Goal: Task Accomplishment & Management: Manage account settings

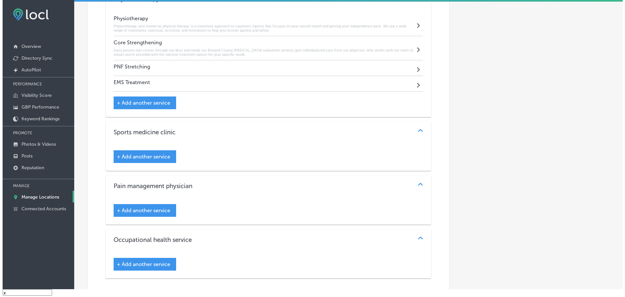
scroll to position [977, 0]
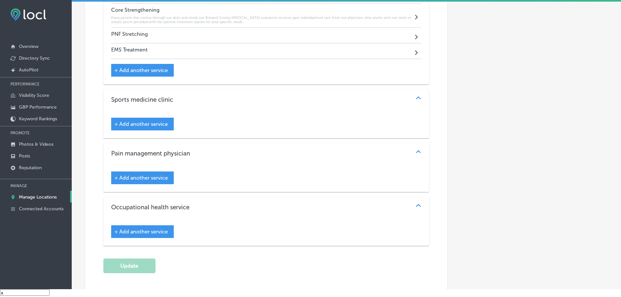
click at [152, 178] on span "+ Add another service" at bounding box center [140, 178] width 53 height 6
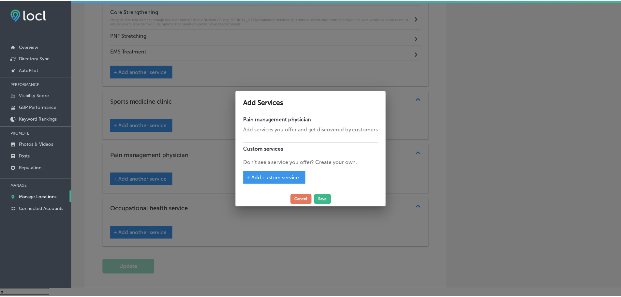
scroll to position [979, 0]
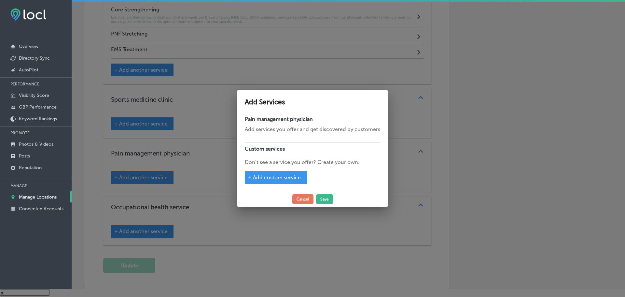
click at [274, 177] on span "+ Add custom service" at bounding box center [274, 177] width 53 height 6
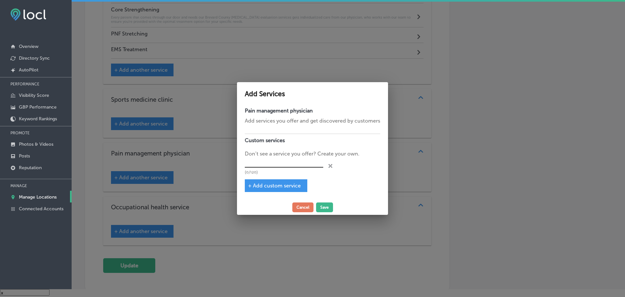
click at [281, 164] on input "text" at bounding box center [284, 163] width 79 height 10
click at [283, 182] on span "+ Add custom service" at bounding box center [274, 185] width 53 height 6
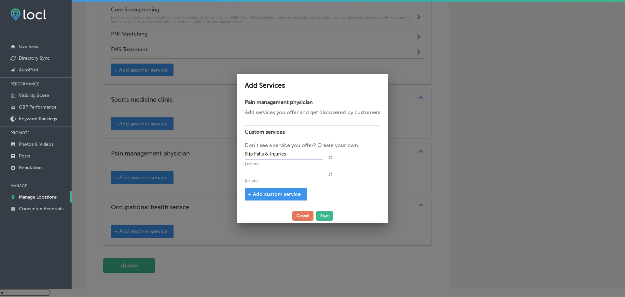
drag, startPoint x: 268, startPoint y: 153, endPoint x: 254, endPoint y: 155, distance: 14.4
click at [254, 155] on input "Slip Falls & Injuries" at bounding box center [284, 154] width 79 height 10
type input "Slip and Fall Injuries"
click at [259, 169] on input "text" at bounding box center [284, 171] width 79 height 10
type input "A"
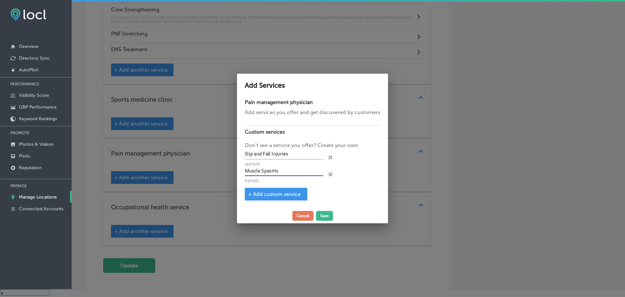
type input "Muscle Spasms"
click at [280, 195] on span "+ Add custom service" at bounding box center [274, 194] width 53 height 6
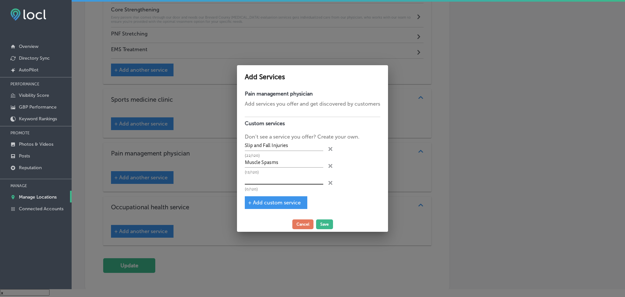
click at [273, 181] on input "text" at bounding box center [284, 179] width 79 height 10
type input "[MEDICAL_DATA]"
click at [276, 205] on span "+ Add custom service" at bounding box center [274, 202] width 53 height 6
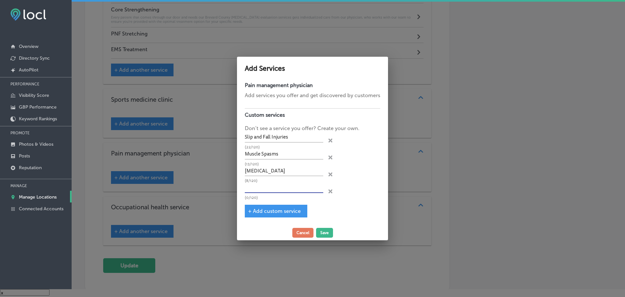
click at [264, 189] on input "text" at bounding box center [284, 188] width 79 height 10
type input "Headaches"
click at [274, 210] on span "+ Add custom service" at bounding box center [274, 211] width 53 height 6
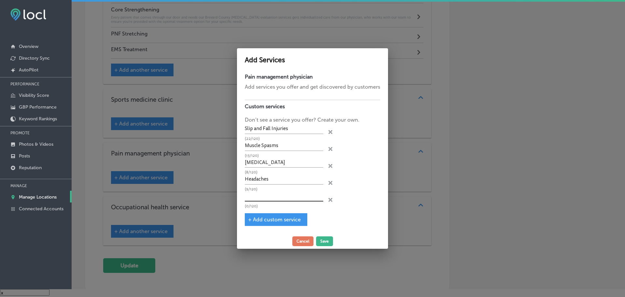
click at [278, 193] on input "text" at bounding box center [284, 196] width 79 height 10
type input "[MEDICAL_DATA]"
click at [293, 219] on span "+ Add custom service" at bounding box center [274, 219] width 53 height 6
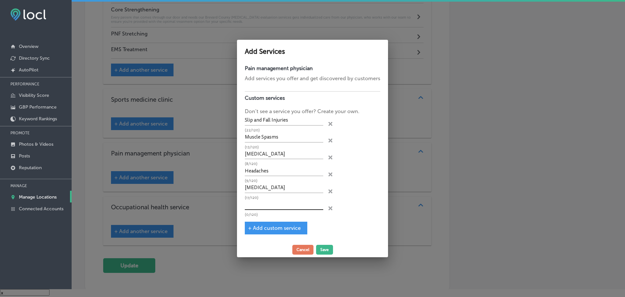
click at [292, 208] on input "text" at bounding box center [284, 205] width 79 height 10
type input "Car Accident Injuries"
click at [325, 250] on button "Save" at bounding box center [324, 250] width 17 height 10
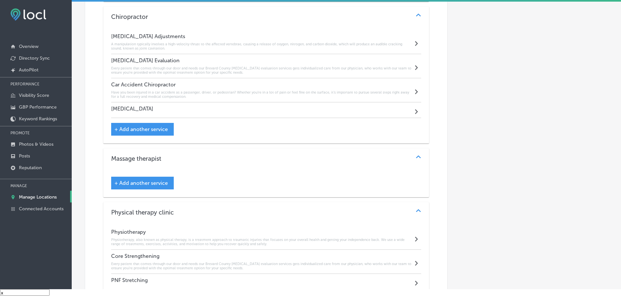
scroll to position [782, 0]
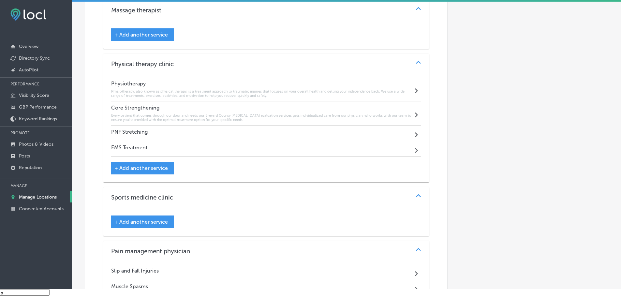
click at [220, 134] on div "PNF Stretching Path Created with Sketch." at bounding box center [266, 133] width 310 height 16
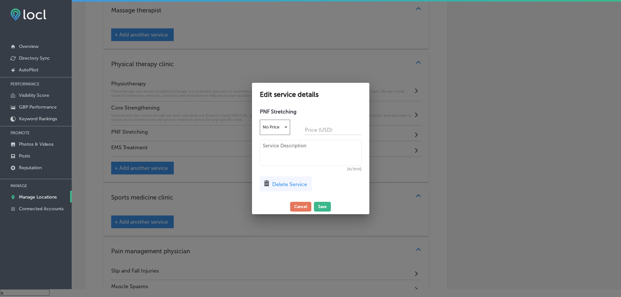
scroll to position [881, 0]
click at [295, 154] on textarea at bounding box center [313, 153] width 102 height 26
paste textarea "PNF Stretching combines [MEDICAL_DATA] and stretching to enhance flexibility an…"
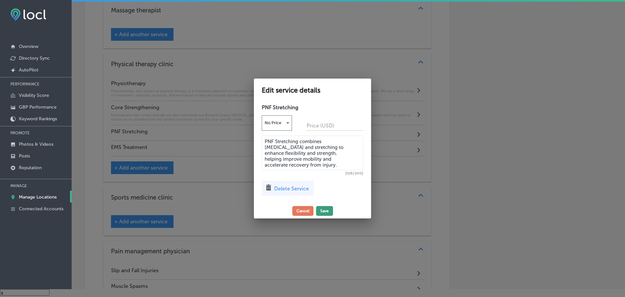
type textarea "PNF Stretching combines [MEDICAL_DATA] and stretching to enhance flexibility an…"
click at [327, 214] on button "Save" at bounding box center [324, 211] width 17 height 10
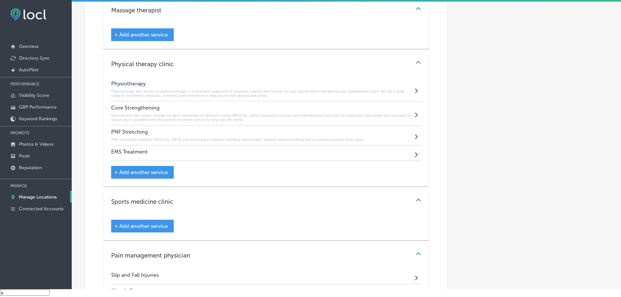
click at [143, 150] on h4 "EMS Treatment" at bounding box center [129, 152] width 36 height 6
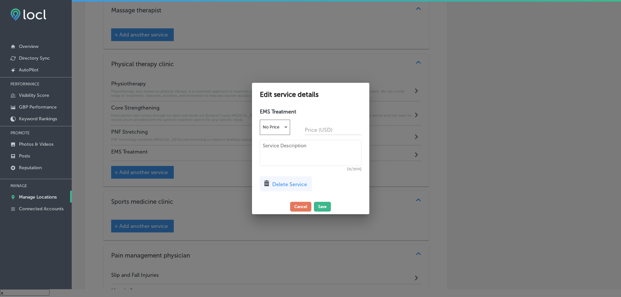
scroll to position [881, 0]
click at [285, 148] on textarea at bounding box center [313, 153] width 102 height 26
paste textarea "EMS Treatment uses electrical impulses to stimulate muscles, reduce pain, impro…"
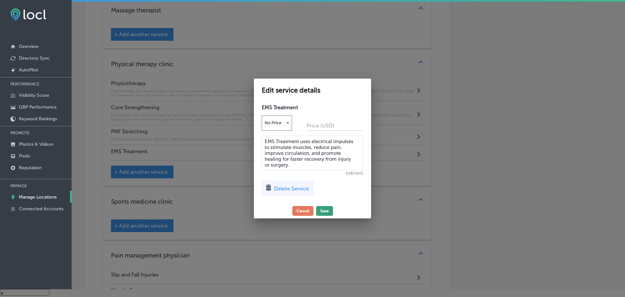
type textarea "EMS Treatment uses electrical impulses to stimulate muscles, reduce pain, impro…"
click at [323, 213] on button "Save" at bounding box center [324, 211] width 17 height 10
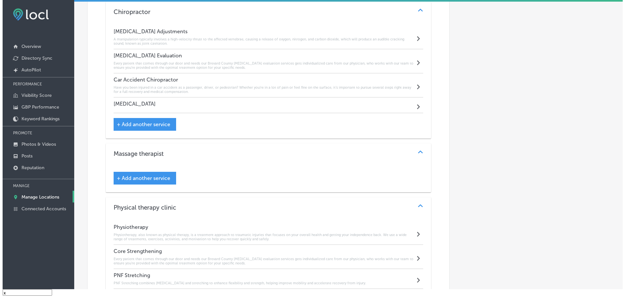
scroll to position [717, 0]
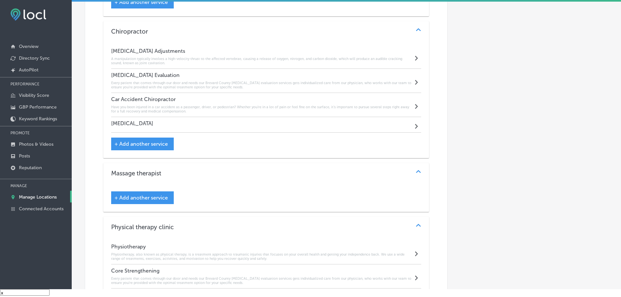
click at [168, 120] on div "[MEDICAL_DATA] Path Created with Sketch." at bounding box center [266, 125] width 310 height 16
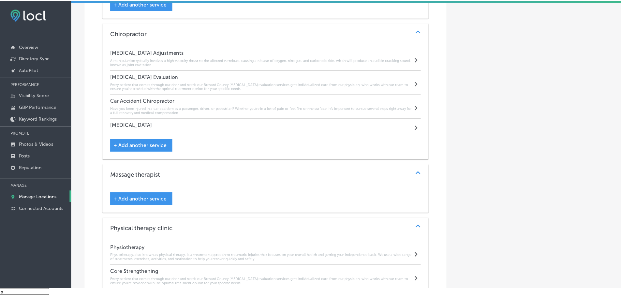
scroll to position [718, 0]
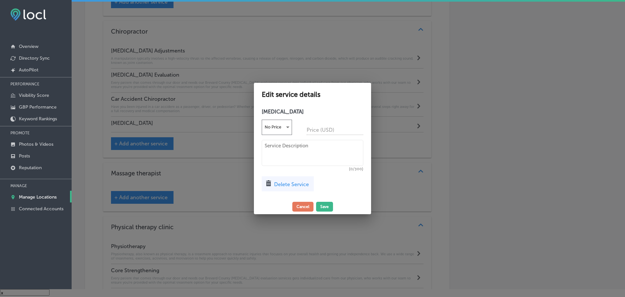
click at [298, 152] on textarea at bounding box center [313, 153] width 102 height 26
paste textarea "[MEDICAL_DATA] involves hands-on techniques to manipulate muscles, joints, and …"
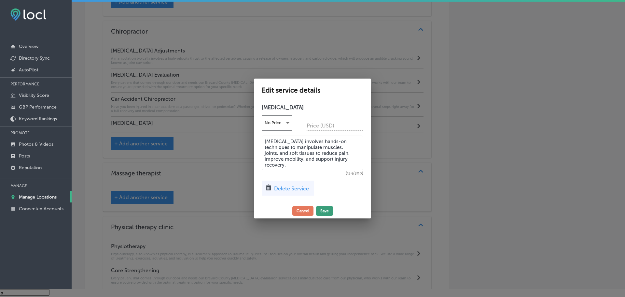
type textarea "[MEDICAL_DATA] involves hands-on techniques to manipulate muscles, joints, and …"
click at [321, 210] on button "Save" at bounding box center [324, 211] width 17 height 10
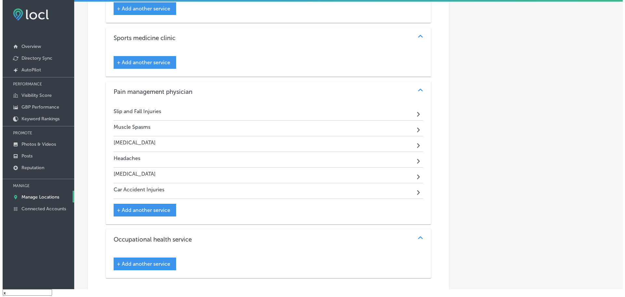
scroll to position [1161, 0]
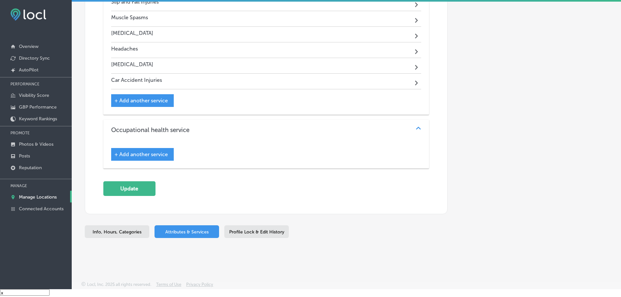
click at [160, 151] on span "+ Add another service" at bounding box center [140, 154] width 53 height 6
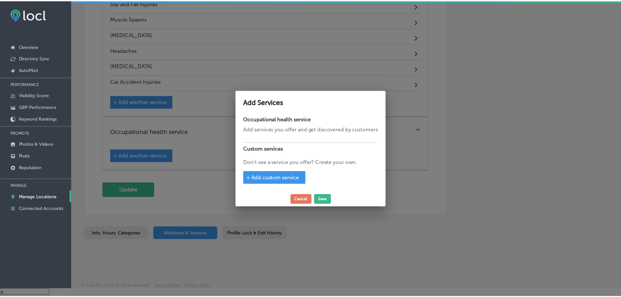
scroll to position [1163, 0]
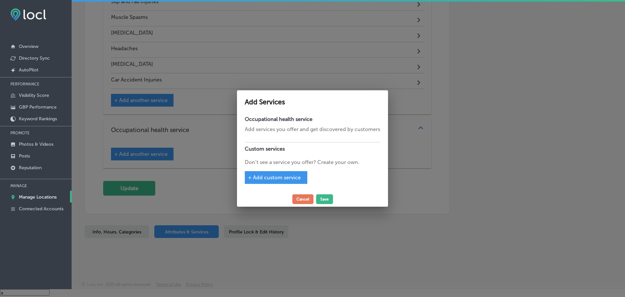
click at [280, 175] on span "+ Add custom service" at bounding box center [274, 177] width 53 height 6
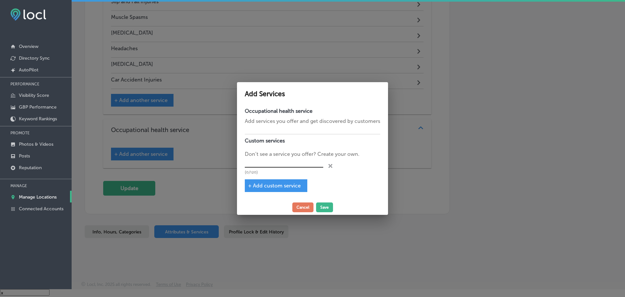
click at [295, 164] on input "text" at bounding box center [284, 163] width 79 height 10
click at [281, 162] on input "Occupational Haealth Service" at bounding box center [284, 163] width 79 height 10
type input "Occupational Health Service"
click at [328, 206] on button "Save" at bounding box center [324, 207] width 17 height 10
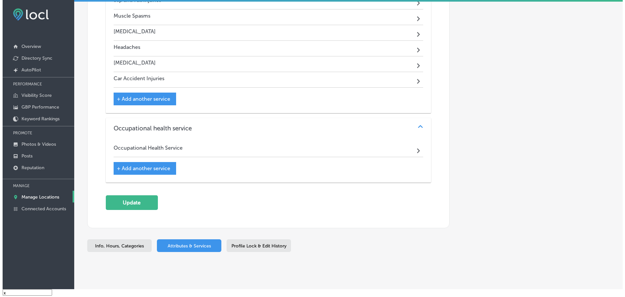
scroll to position [1161, 0]
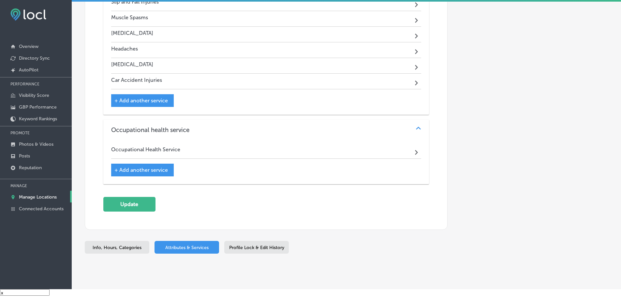
click at [187, 151] on div "Occupational Health Service Path Created with Sketch." at bounding box center [266, 151] width 310 height 16
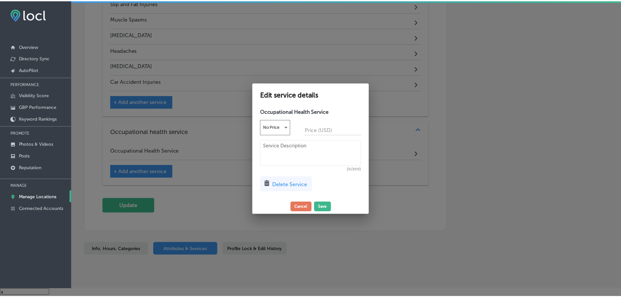
scroll to position [1163, 0]
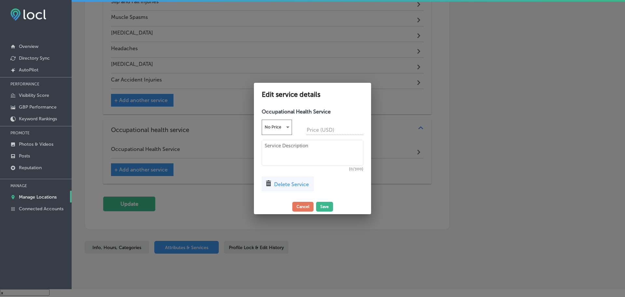
click at [296, 151] on textarea at bounding box center [313, 153] width 102 height 26
paste textarea "Occupational Health Services focus on workplace safety, injury prevention, and …"
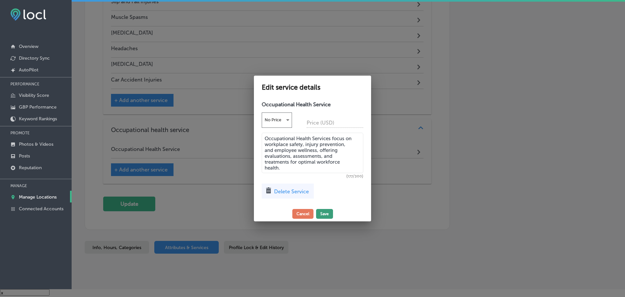
type textarea "Occupational Health Services focus on workplace safety, injury prevention, and …"
click at [326, 214] on button "Save" at bounding box center [324, 214] width 17 height 10
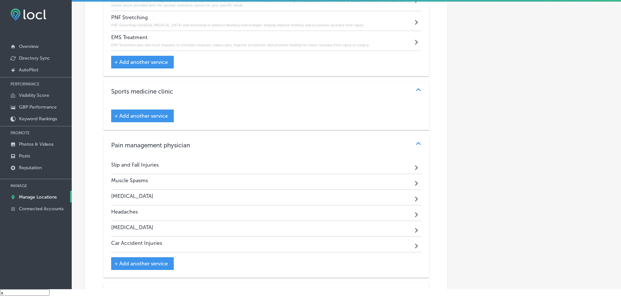
scroll to position [965, 0]
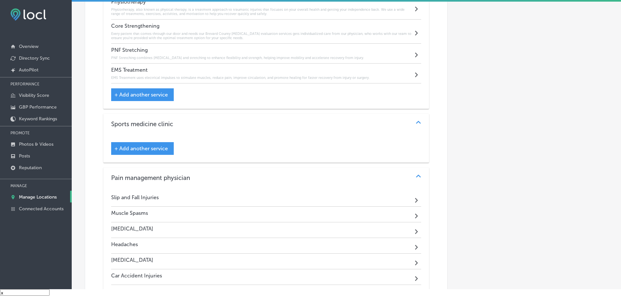
click at [152, 142] on div "+ Add another service" at bounding box center [142, 148] width 63 height 13
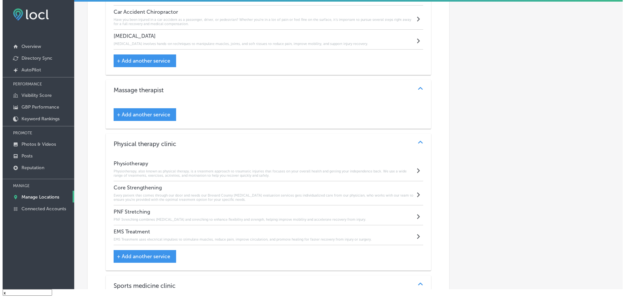
scroll to position [803, 0]
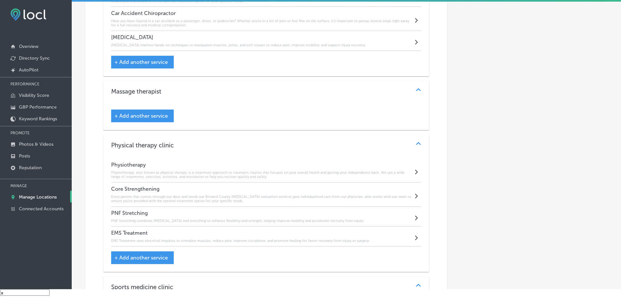
click at [163, 115] on span "+ Add another service" at bounding box center [140, 116] width 53 height 6
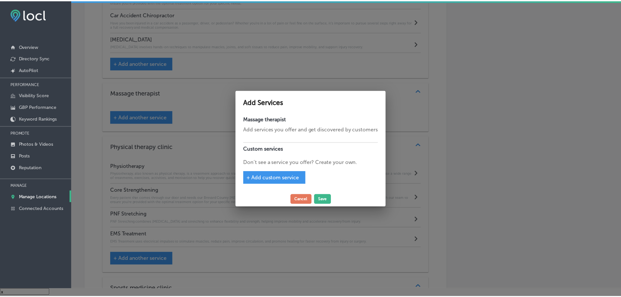
scroll to position [804, 0]
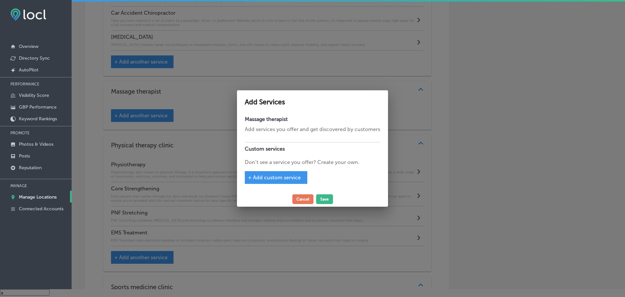
click at [278, 179] on span "+ Add custom service" at bounding box center [274, 177] width 53 height 6
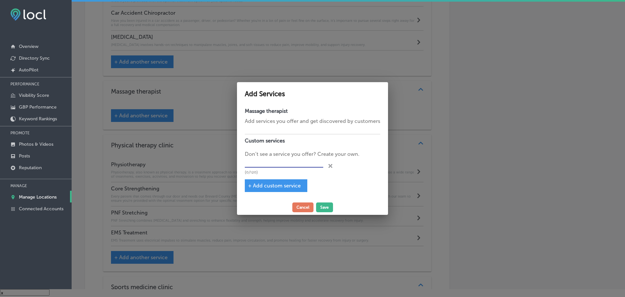
click at [285, 165] on input "text" at bounding box center [284, 163] width 79 height 10
type input "Massage Therapist"
click at [325, 205] on button "Save" at bounding box center [324, 207] width 17 height 10
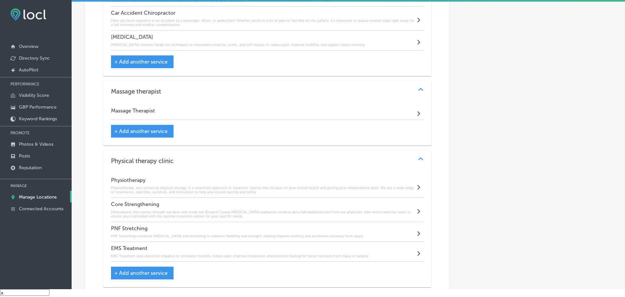
scroll to position [803, 0]
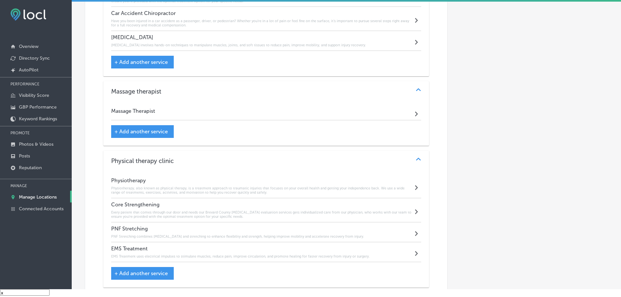
click at [155, 129] on span "+ Add another service" at bounding box center [140, 131] width 53 height 6
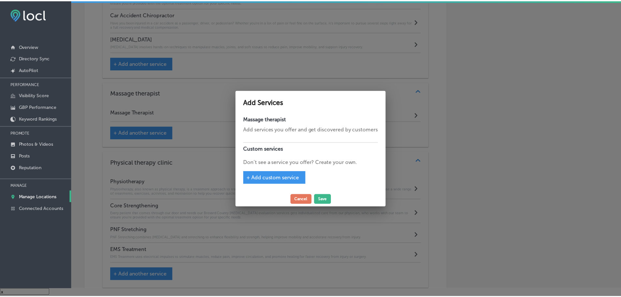
scroll to position [804, 0]
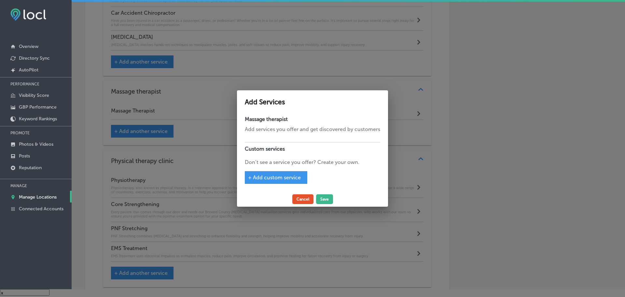
click at [307, 199] on button "Cancel" at bounding box center [303, 199] width 21 height 10
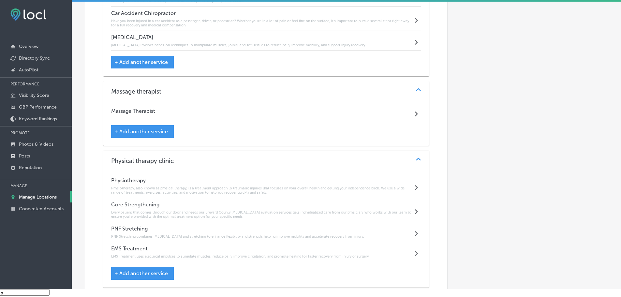
click at [251, 109] on div "Massage Therapist Path Created with Sketch." at bounding box center [266, 113] width 310 height 16
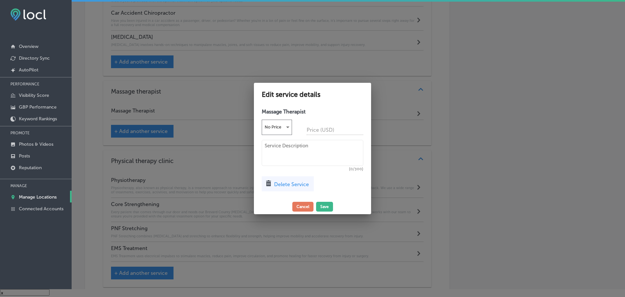
click at [295, 157] on textarea at bounding box center [313, 153] width 102 height 26
paste textarea "Massage Therapy uses hands-on techniques to relax muscles, reduce stress, allev…"
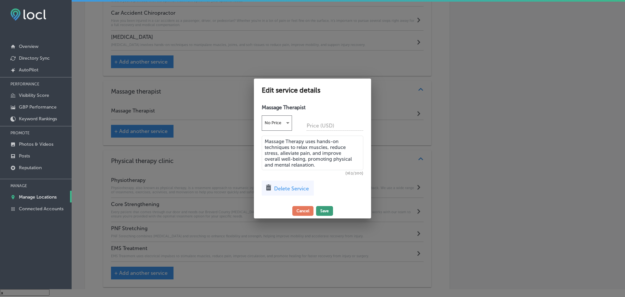
type textarea "Massage Therapy uses hands-on techniques to relax muscles, reduce stress, allev…"
click at [326, 211] on button "Save" at bounding box center [324, 211] width 17 height 10
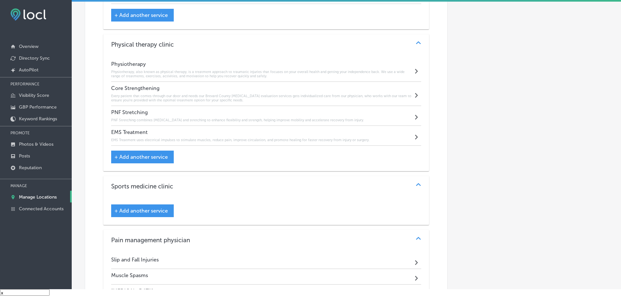
scroll to position [933, 0]
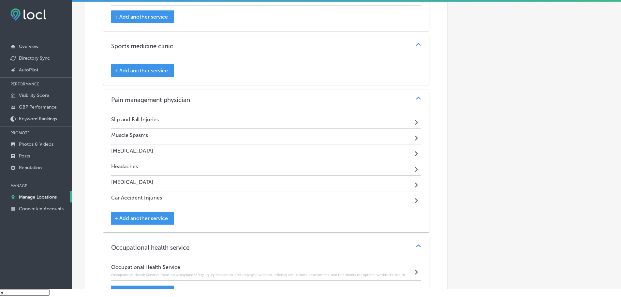
click at [178, 119] on div "Slip and Fall Injuries Path Created with Sketch." at bounding box center [266, 121] width 310 height 16
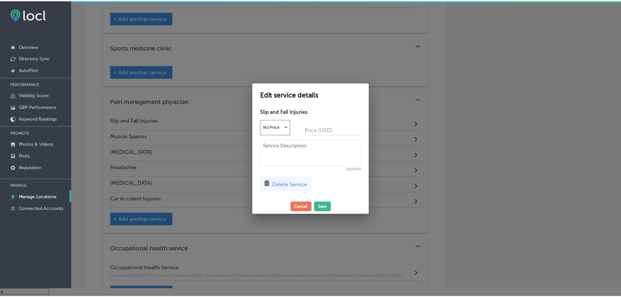
scroll to position [1065, 0]
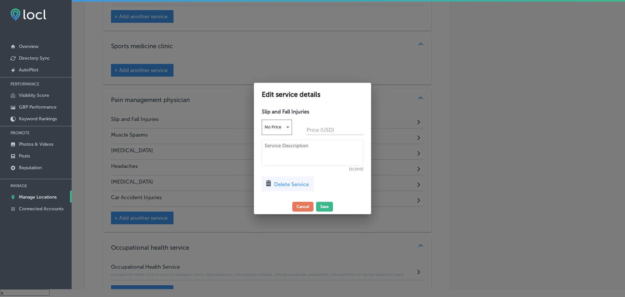
click at [279, 150] on textarea at bounding box center [313, 153] width 102 height 26
paste textarea "From bruises to [MEDICAL_DATA], we help you recover fully and reduce the risk o…"
type textarea "From bruises to [MEDICAL_DATA], we help you recover fully and reduce the risk o…"
click at [321, 208] on button "Save" at bounding box center [324, 207] width 17 height 10
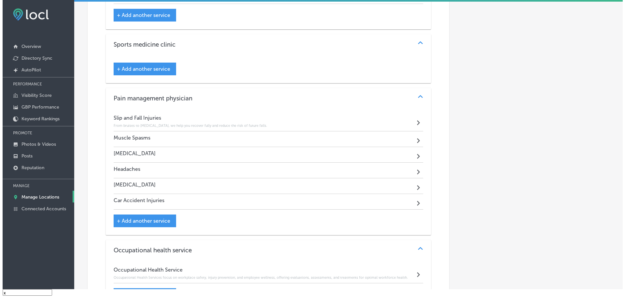
scroll to position [1063, 0]
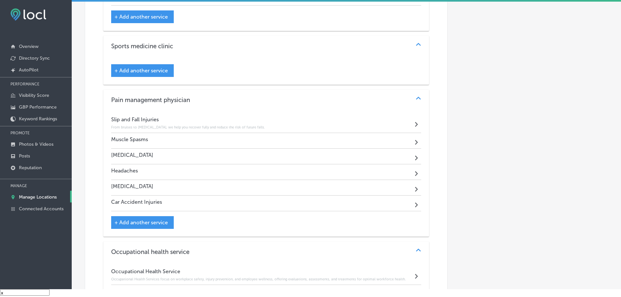
click at [232, 141] on div "Muscle Spasms Path Created with Sketch." at bounding box center [266, 141] width 310 height 16
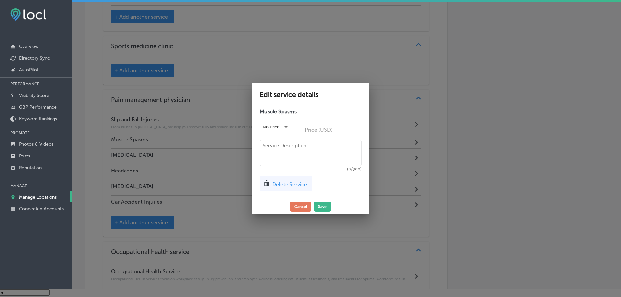
scroll to position [1065, 0]
click at [286, 152] on textarea at bounding box center [313, 153] width 102 height 26
paste textarea "Our [MEDICAL_DATA] care and physiotherapy relieve pain and restore mobility cau…"
type textarea "Our [MEDICAL_DATA] care and physiotherapy relieve pain and restore mobility cau…"
click at [323, 204] on button "Save" at bounding box center [324, 207] width 17 height 10
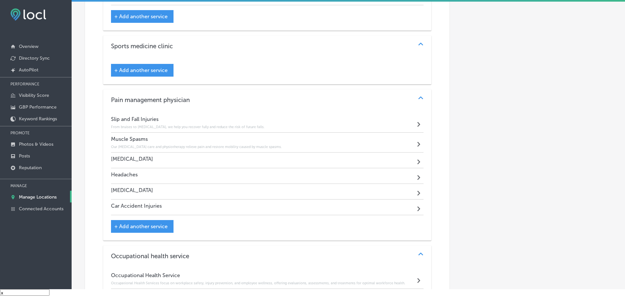
scroll to position [1063, 0]
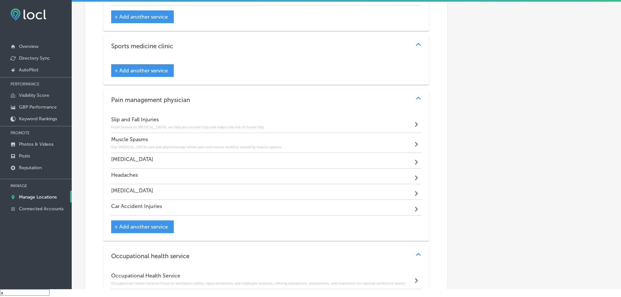
click at [244, 159] on div "[MEDICAL_DATA] Path Created with Sketch." at bounding box center [266, 161] width 310 height 16
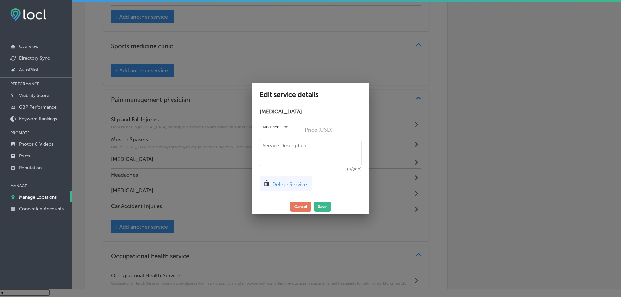
scroll to position [1065, 0]
click at [274, 159] on textarea at bounding box center [313, 153] width 102 height 26
paste textarea "We identify the root cause of [MEDICAL_DATA] pain and create customized treatme…"
type textarea "We identify the root cause of [MEDICAL_DATA] pain and create customized treatme…"
click at [320, 207] on button "Save" at bounding box center [324, 207] width 17 height 10
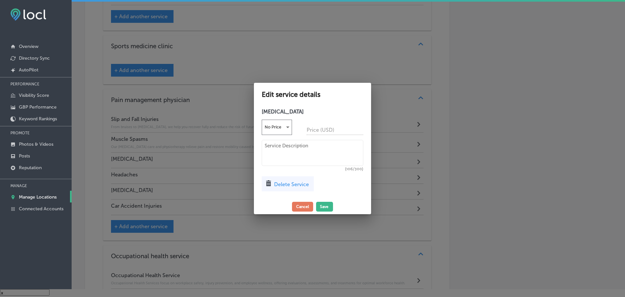
scroll to position [1063, 0]
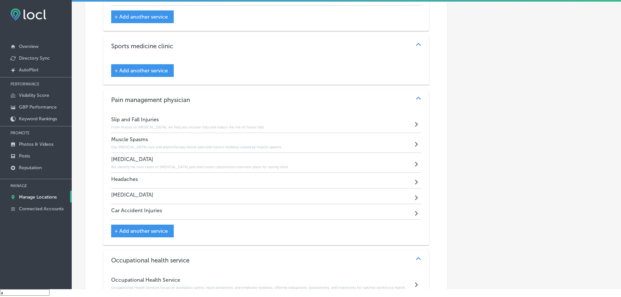
click at [203, 179] on div "Headaches Path Created with Sketch." at bounding box center [266, 181] width 310 height 16
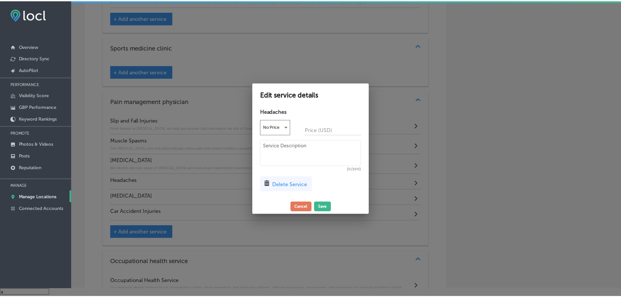
scroll to position [1065, 0]
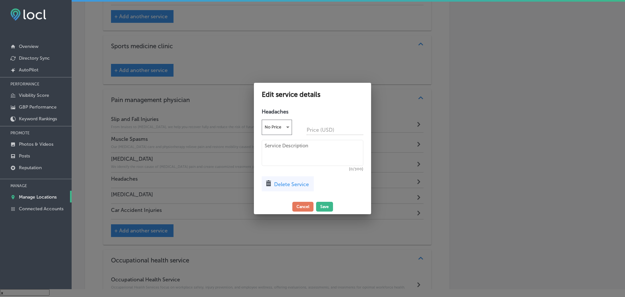
click at [283, 153] on textarea at bounding box center [313, 153] width 102 height 26
paste textarea "[MEDICAL_DATA] can be debilitating—our holistic approach targets triggers for s…"
type textarea "[MEDICAL_DATA] can be debilitating—our holistic approach targets triggers for s…"
click at [322, 209] on button "Save" at bounding box center [324, 207] width 17 height 10
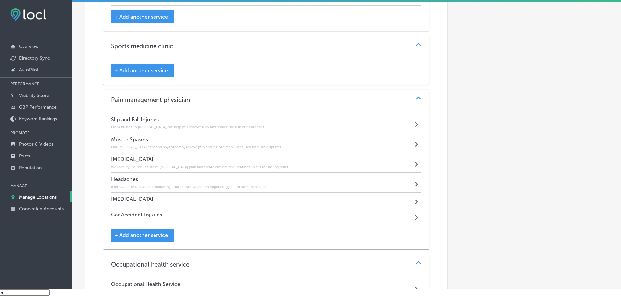
click at [156, 198] on div "[MEDICAL_DATA] Path Created with Sketch." at bounding box center [266, 201] width 310 height 16
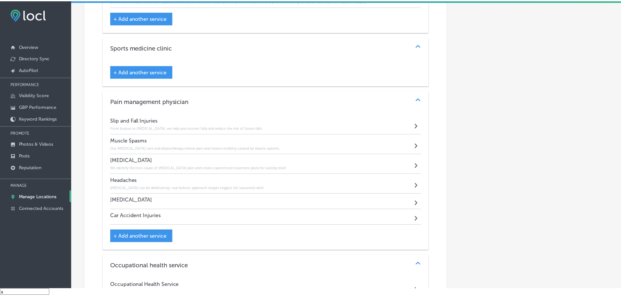
scroll to position [1065, 0]
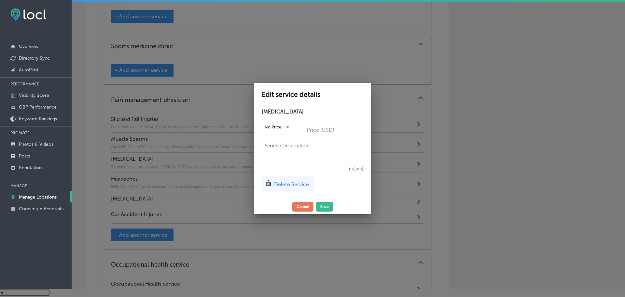
click at [274, 154] on textarea at bounding box center [313, 153] width 102 height 26
paste textarea "Immediate care is vital for whiplash caused by car accidents; we work quickly t…"
type textarea "Immediate care is vital for whiplash caused by car accidents; we work quickly t…"
click at [322, 207] on button "Save" at bounding box center [324, 207] width 17 height 10
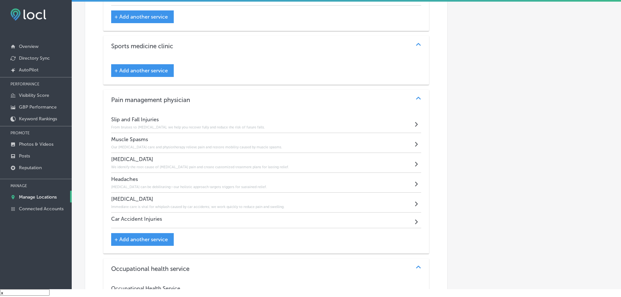
click at [216, 217] on div "Car Accident Injuries Path Created with Sketch." at bounding box center [266, 220] width 310 height 16
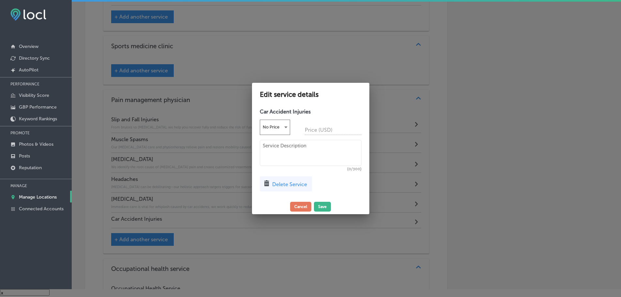
scroll to position [1065, 0]
click at [298, 142] on textarea at bounding box center [313, 153] width 102 height 26
paste textarea "From minor fender-benders to severe collisions, we provide prompt care and ongo…"
type textarea "From minor fender-benders to severe collisions, we provide prompt care and ongo…"
click at [328, 205] on button "Save" at bounding box center [324, 207] width 17 height 10
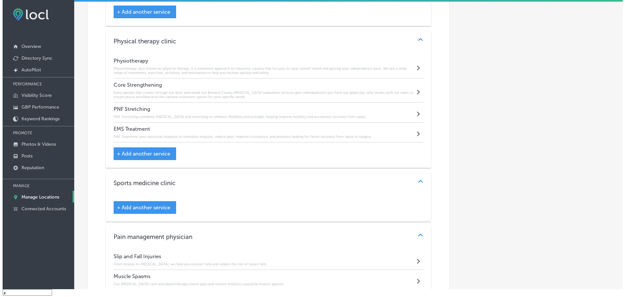
scroll to position [933, 0]
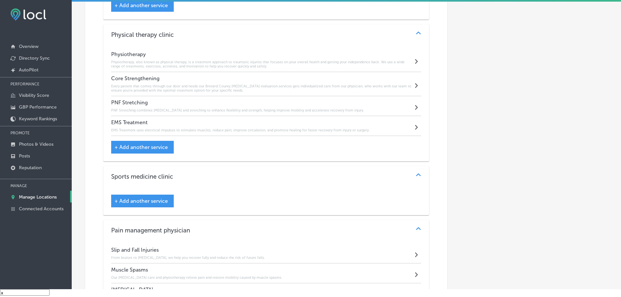
click at [139, 200] on span "+ Add another service" at bounding box center [140, 201] width 53 height 6
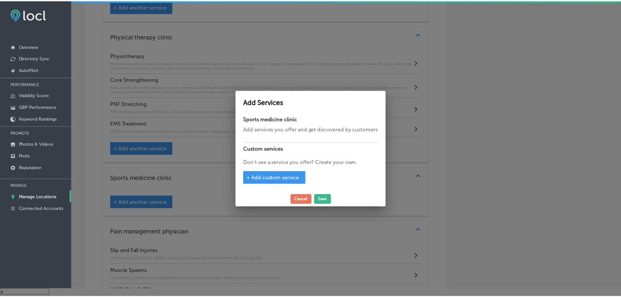
scroll to position [935, 0]
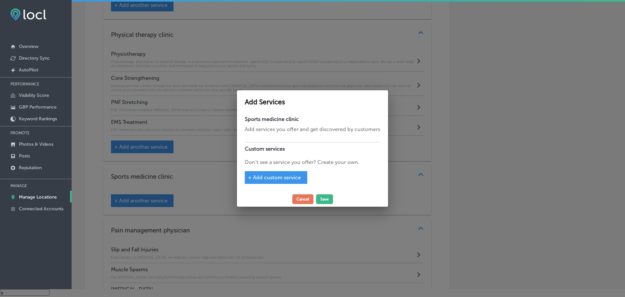
click at [275, 178] on span "+ Add custom service" at bounding box center [274, 177] width 53 height 6
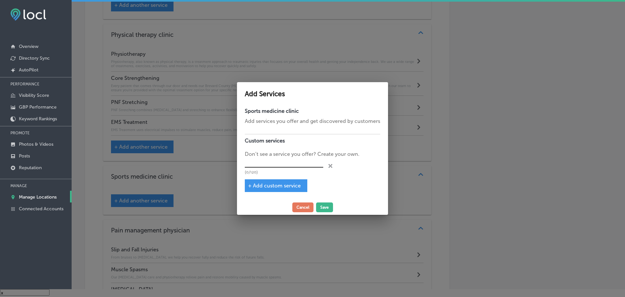
click at [280, 163] on input "text" at bounding box center [284, 163] width 79 height 10
type input "Sports Medicine"
click at [324, 206] on button "Save" at bounding box center [324, 207] width 17 height 10
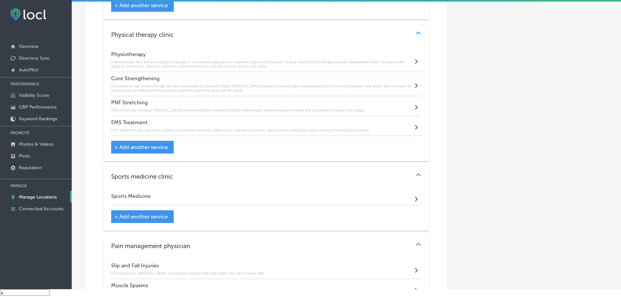
click at [200, 197] on div "Sports Medicine Path Created with Sketch." at bounding box center [266, 198] width 310 height 16
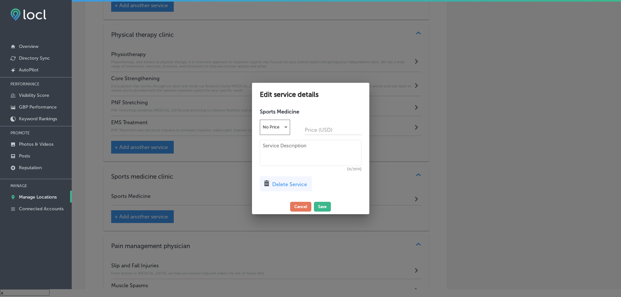
scroll to position [935, 0]
click at [283, 136] on div "Sports Medicine No Price Price (USD) (0/300) Delete Service" at bounding box center [312, 152] width 117 height 94
click at [288, 147] on textarea at bounding box center [313, 153] width 102 height 26
paste textarea "Our Sports Medicine Clinic specializes in the prevention, diagnosis, and treatm…"
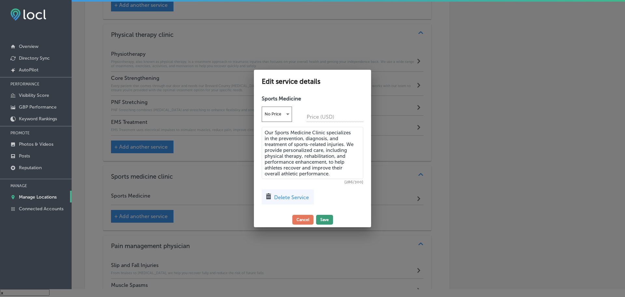
type textarea "Our Sports Medicine Clinic specializes in the prevention, diagnosis, and treatm…"
click at [332, 222] on button "Save" at bounding box center [324, 220] width 17 height 10
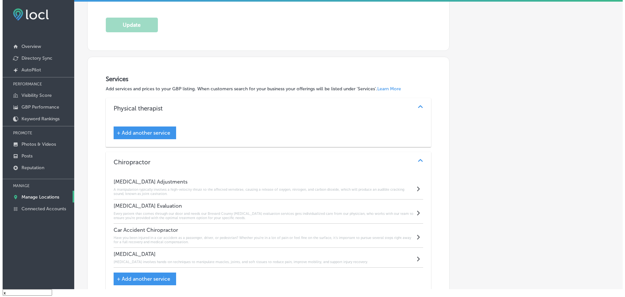
scroll to position [575, 0]
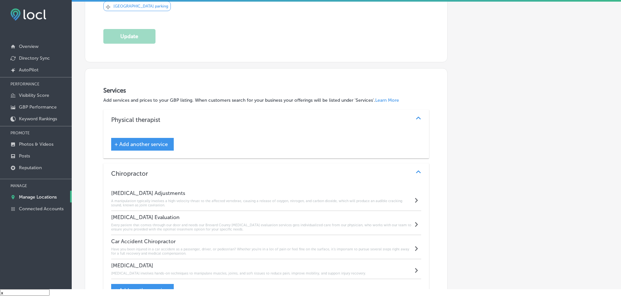
click at [138, 141] on span "+ Add another service" at bounding box center [140, 144] width 53 height 6
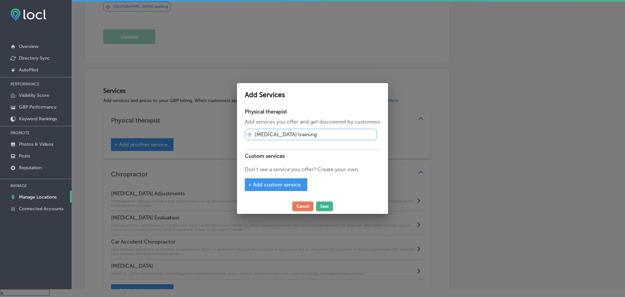
click at [280, 186] on span "+ Add custom service" at bounding box center [274, 184] width 53 height 6
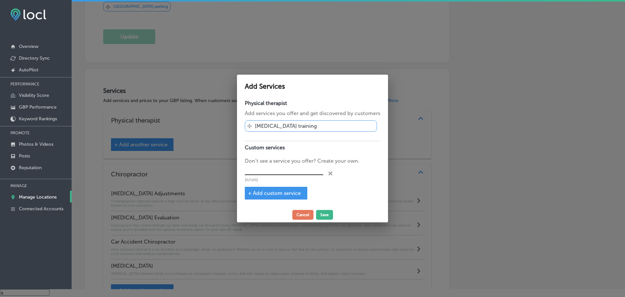
click at [281, 170] on input "text" at bounding box center [284, 170] width 79 height 10
type input "O"
type input "Personalized Treatment"
click at [292, 195] on span "+ Add custom service" at bounding box center [274, 193] width 53 height 6
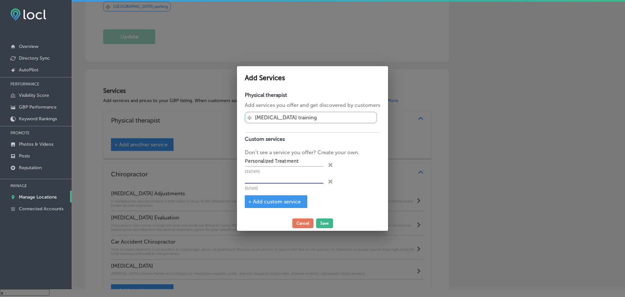
click at [291, 181] on input "text" at bounding box center [284, 178] width 79 height 10
click at [293, 177] on input "Holistic Healing &" at bounding box center [284, 178] width 79 height 10
type input "Holistic Healing & Wellness"
click at [322, 222] on button "Save" at bounding box center [324, 223] width 17 height 10
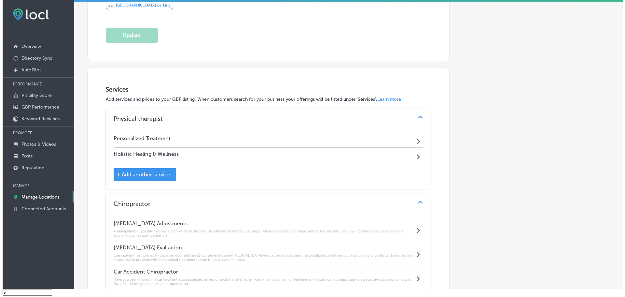
scroll to position [575, 0]
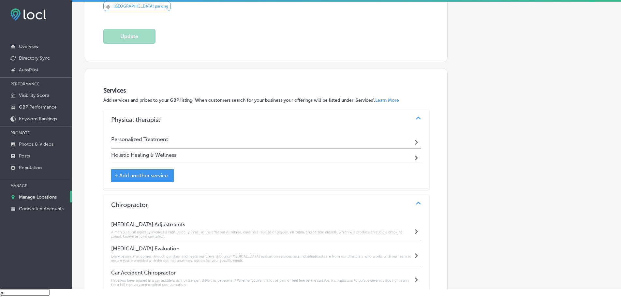
click at [229, 138] on div "Personalized Treatment Path Created with Sketch." at bounding box center [266, 141] width 310 height 16
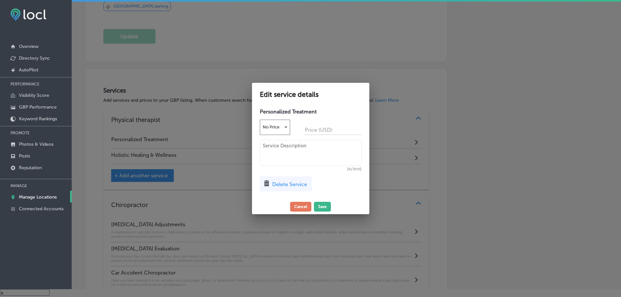
scroll to position [576, 0]
click at [280, 151] on textarea at bounding box center [313, 153] width 102 height 26
paste textarea "We recognize that each injury is different, which is why our medical team creat…"
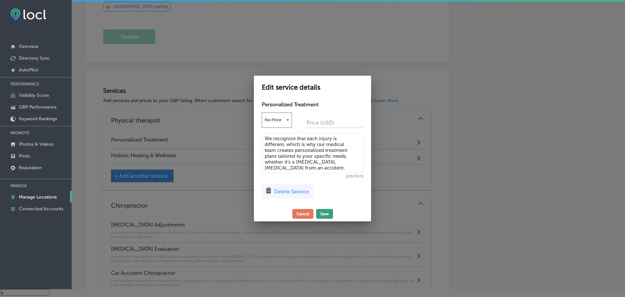
type textarea "We recognize that each injury is different, which is why our medical team creat…"
click at [323, 213] on button "Save" at bounding box center [324, 214] width 17 height 10
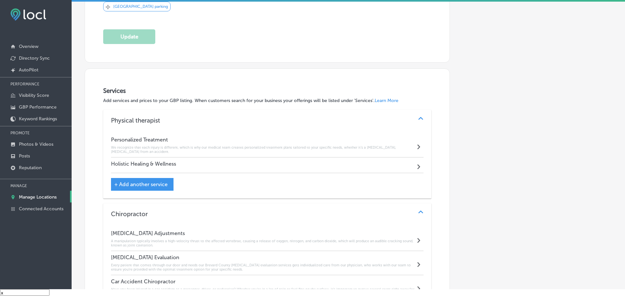
scroll to position [575, 0]
click at [206, 165] on div "Holistic Healing & Wellness Path Created with Sketch." at bounding box center [266, 165] width 310 height 16
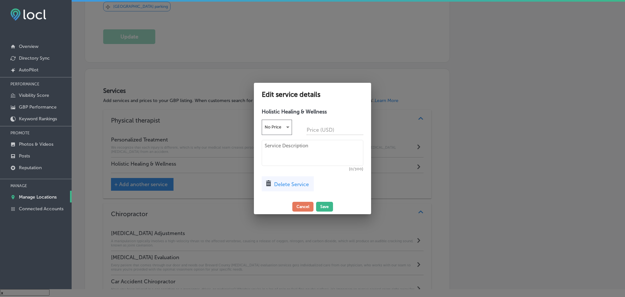
click at [291, 155] on textarea at bounding box center [313, 153] width 102 height 26
paste textarea "We treat the whole person, not just the injury. Combining [MEDICAL_DATA] adjust…"
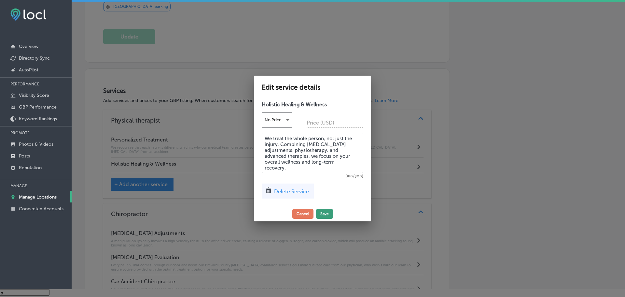
type textarea "We treat the whole person, not just the injury. Combining [MEDICAL_DATA] adjust…"
click at [326, 214] on button "Save" at bounding box center [324, 214] width 17 height 10
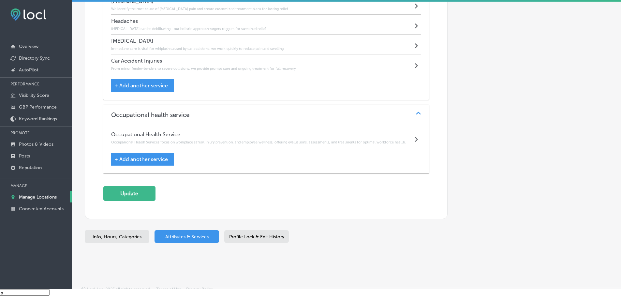
scroll to position [1294, 0]
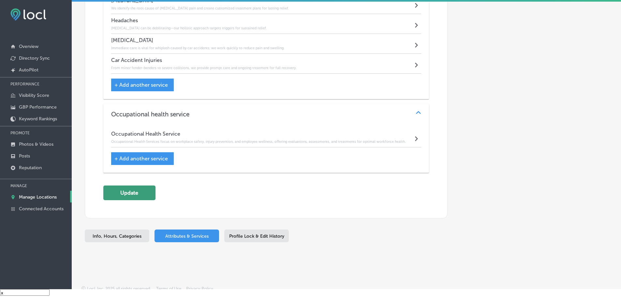
click at [130, 192] on button "Update" at bounding box center [129, 192] width 52 height 15
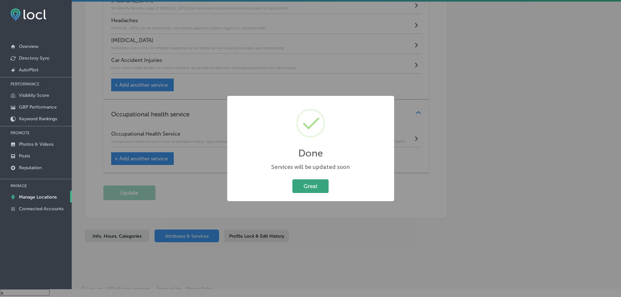
click at [308, 188] on button "Great" at bounding box center [310, 185] width 36 height 13
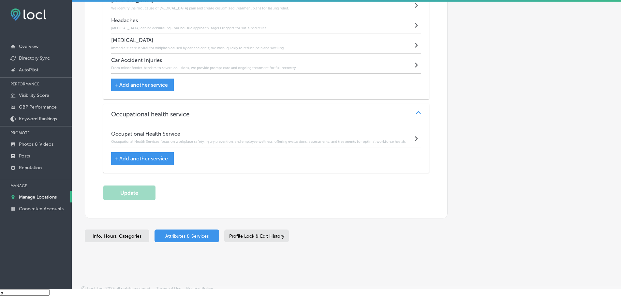
click at [37, 196] on p "Manage Locations" at bounding box center [38, 197] width 38 height 6
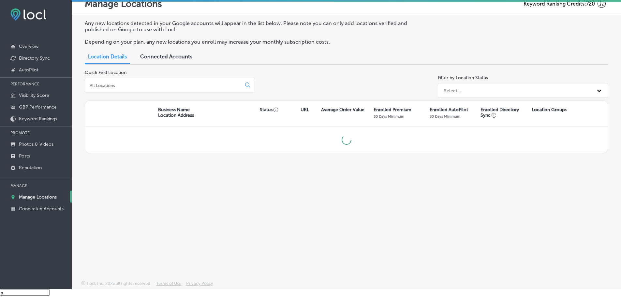
click at [139, 86] on input at bounding box center [164, 85] width 151 height 6
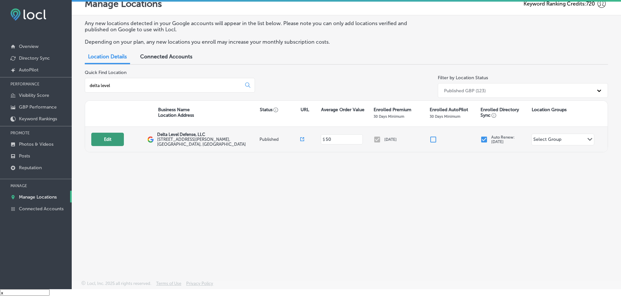
type input "delta level"
click at [116, 140] on button "Edit" at bounding box center [107, 139] width 33 height 13
select select "US"
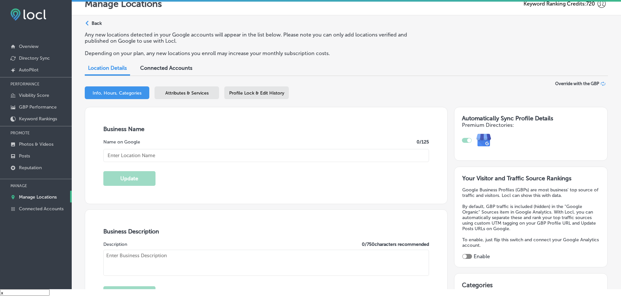
type input "Delta Level Defense, LLC"
type input "[STREET_ADDRESS][PERSON_NAME]"
type input "[GEOGRAPHIC_DATA]"
type input "06615"
type input "US"
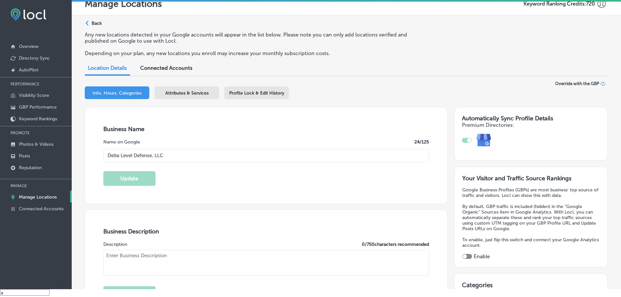
checkbox input "true"
type input "[URL][DOMAIN_NAME]"
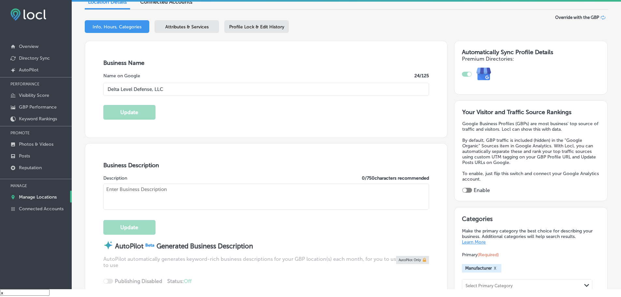
type textarea "Delta Level Defense, LLC is a premier firearm manufacturer and military contrac…"
type input "[PHONE_NUMBER]"
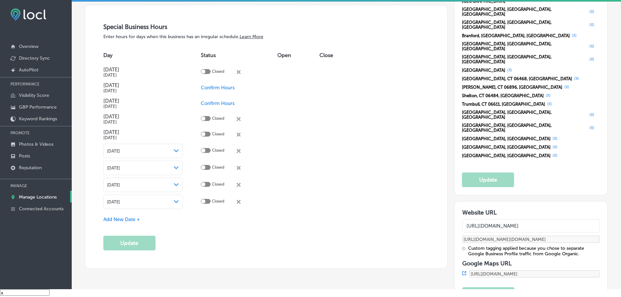
scroll to position [749, 0]
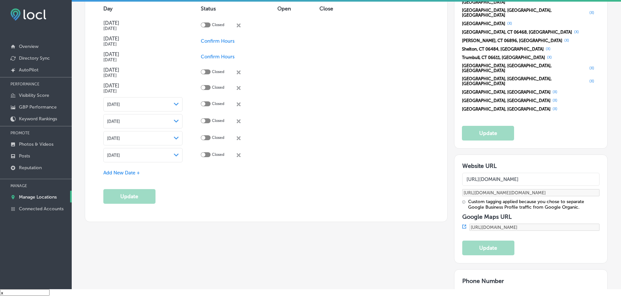
click at [119, 171] on span "Add New Date +" at bounding box center [121, 173] width 36 height 6
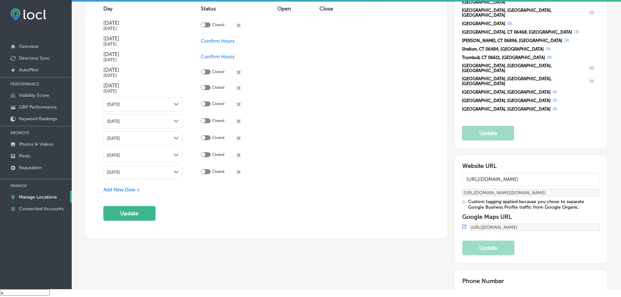
click at [176, 106] on polygon at bounding box center [176, 104] width 5 height 3
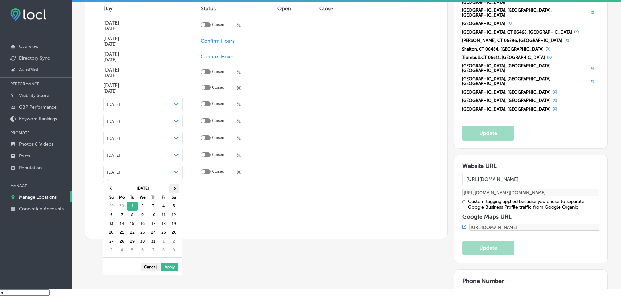
click at [172, 188] on span at bounding box center [174, 188] width 4 height 4
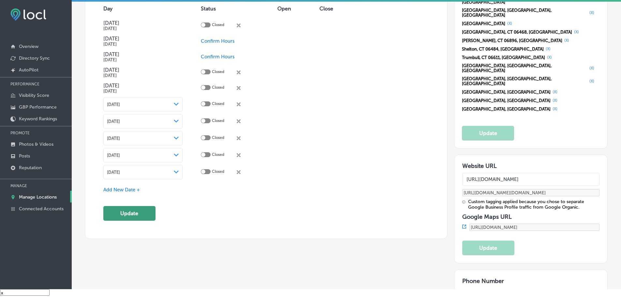
click at [129, 212] on button "Update" at bounding box center [129, 213] width 52 height 15
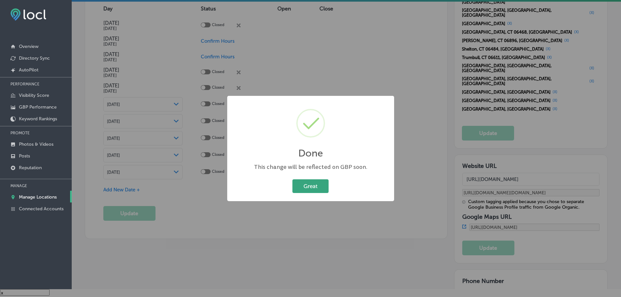
click at [315, 188] on button "Great" at bounding box center [310, 185] width 36 height 13
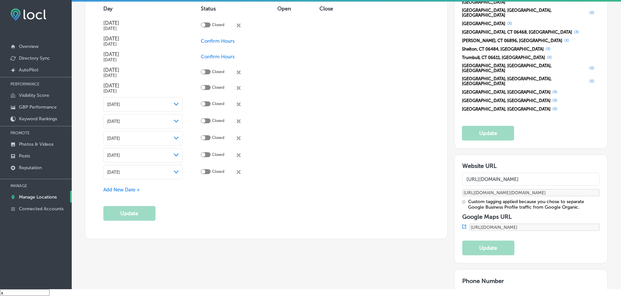
click at [238, 154] on icon "close Created with Sketch." at bounding box center [238, 155] width 4 height 4
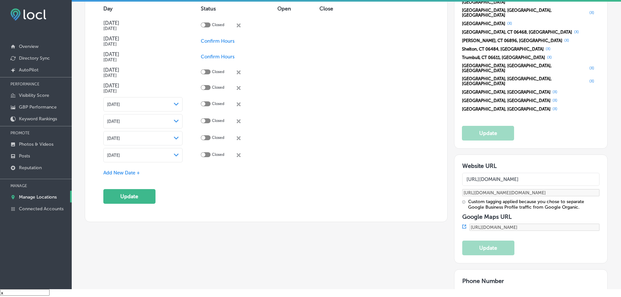
click at [131, 172] on span "Add New Date +" at bounding box center [121, 173] width 36 height 6
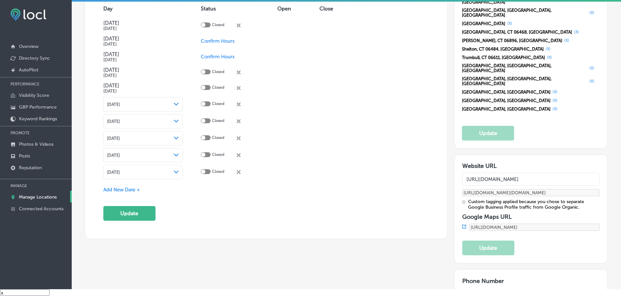
click at [170, 172] on div "[DATE] Path Created with Sketch." at bounding box center [143, 171] width 72 height 5
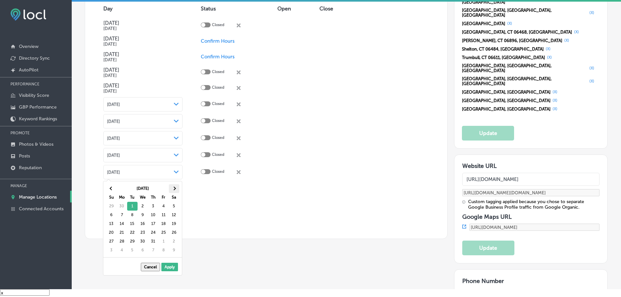
click at [171, 188] on th at bounding box center [174, 188] width 10 height 9
click at [173, 189] on span at bounding box center [174, 188] width 4 height 4
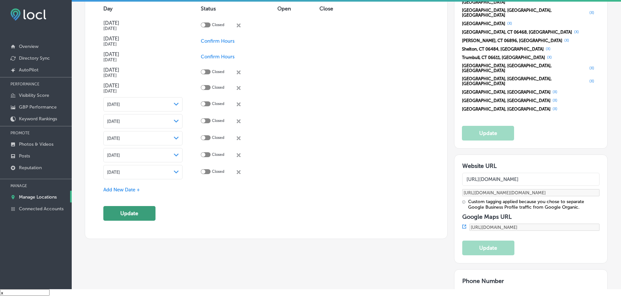
click at [139, 214] on button "Update" at bounding box center [129, 213] width 52 height 15
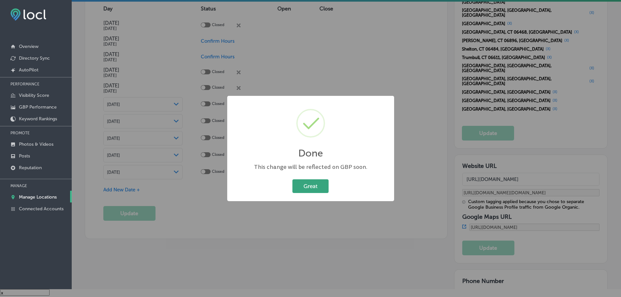
click at [314, 182] on button "Great" at bounding box center [310, 185] width 36 height 13
